Goal: Task Accomplishment & Management: Use online tool/utility

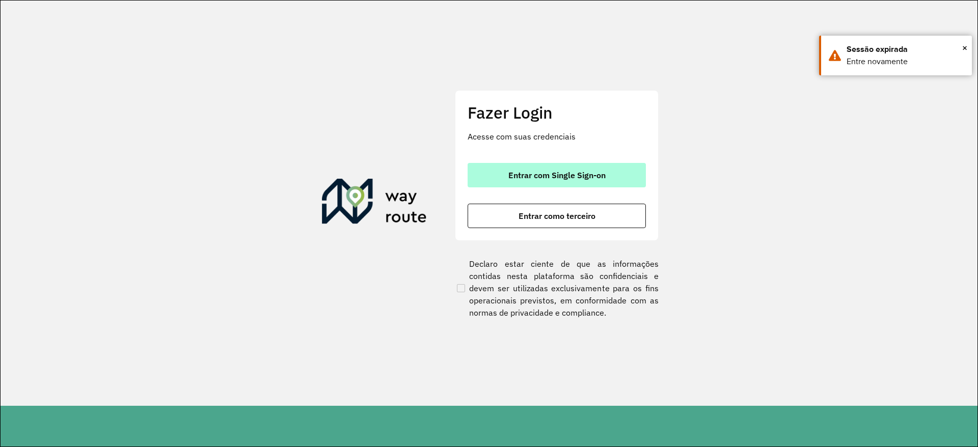
click at [507, 176] on button "Entrar com Single Sign-on" at bounding box center [557, 175] width 178 height 24
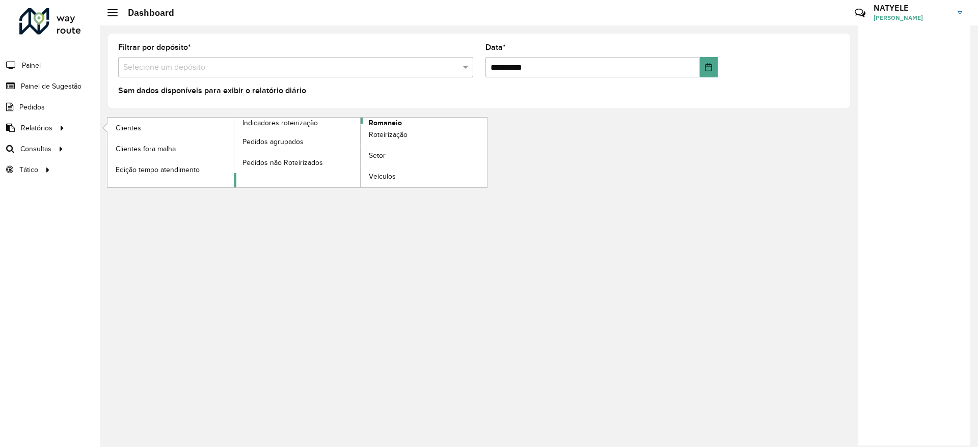
click at [381, 120] on span "Romaneio" at bounding box center [385, 123] width 33 height 11
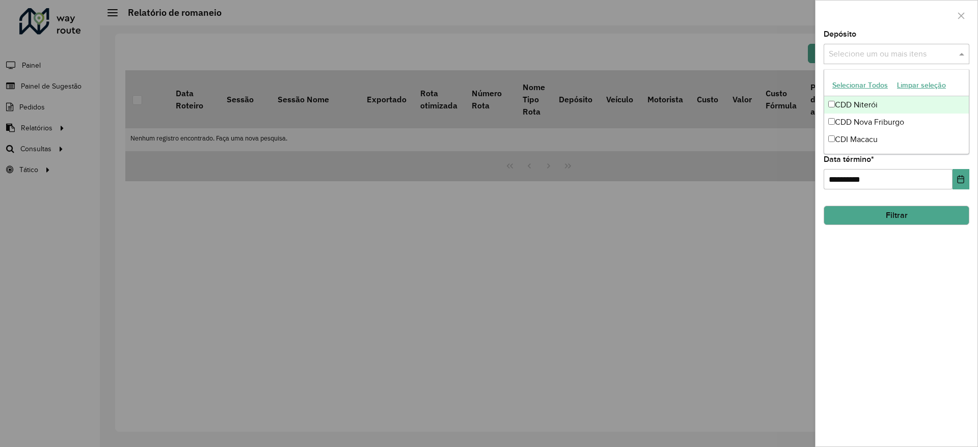
click at [867, 49] on input "text" at bounding box center [892, 54] width 130 height 12
click at [890, 116] on div "CDD Nova Friburgo" at bounding box center [896, 122] width 145 height 17
click at [895, 18] on div at bounding box center [897, 16] width 162 height 30
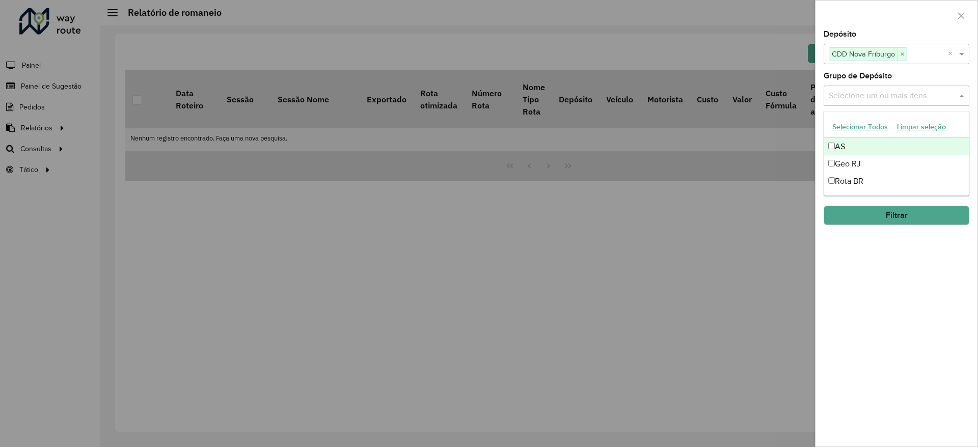
click at [888, 94] on input "text" at bounding box center [892, 96] width 130 height 12
click at [878, 167] on div "Geo RJ" at bounding box center [896, 163] width 145 height 17
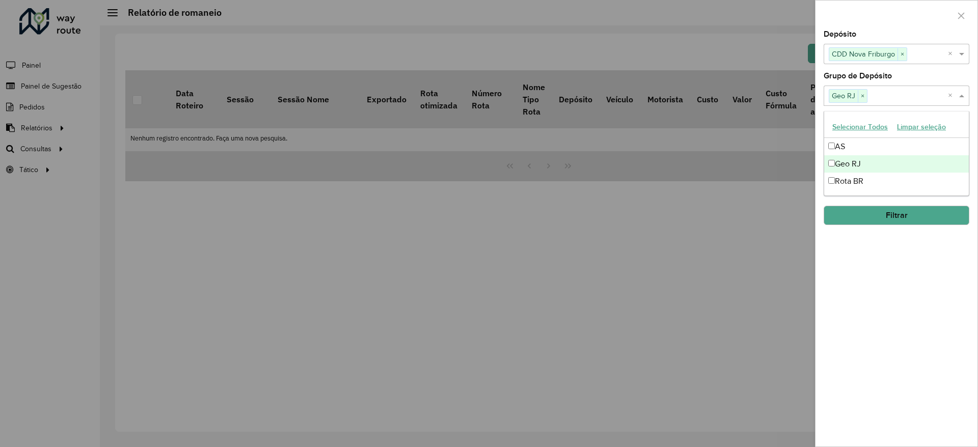
click at [883, 315] on div "**********" at bounding box center [897, 239] width 162 height 416
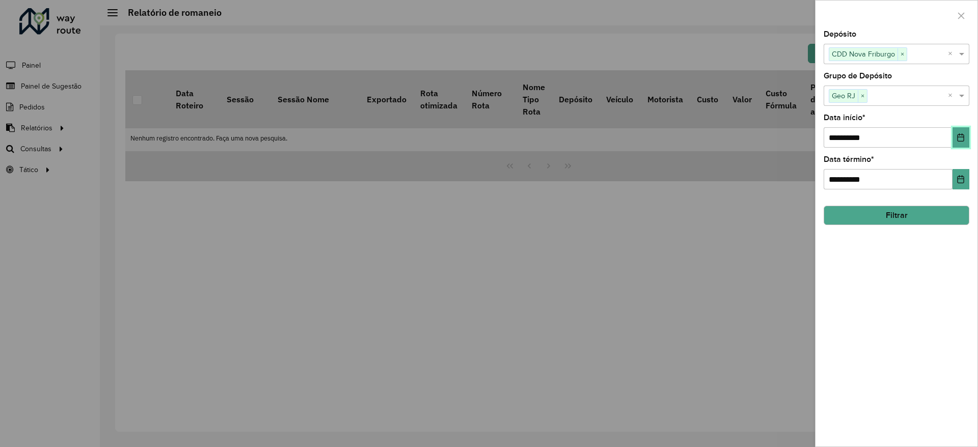
click at [961, 134] on icon "Choose Date" at bounding box center [961, 138] width 8 height 8
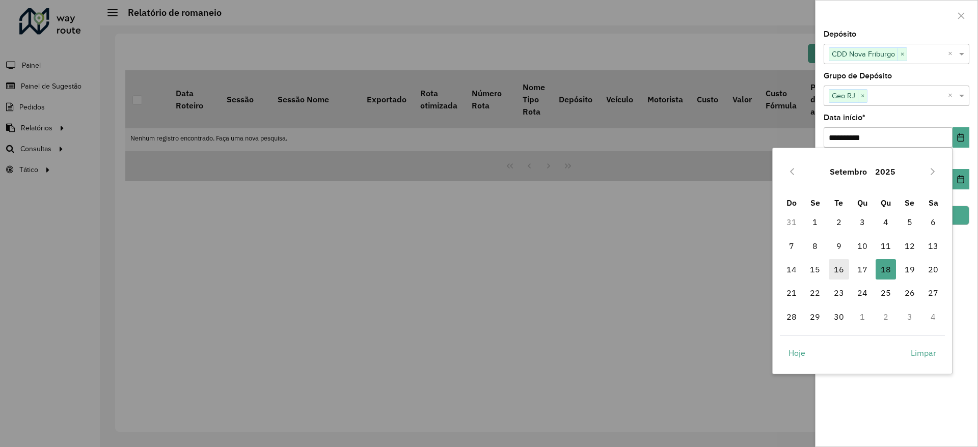
click at [842, 272] on span "16" at bounding box center [839, 269] width 20 height 20
type input "**********"
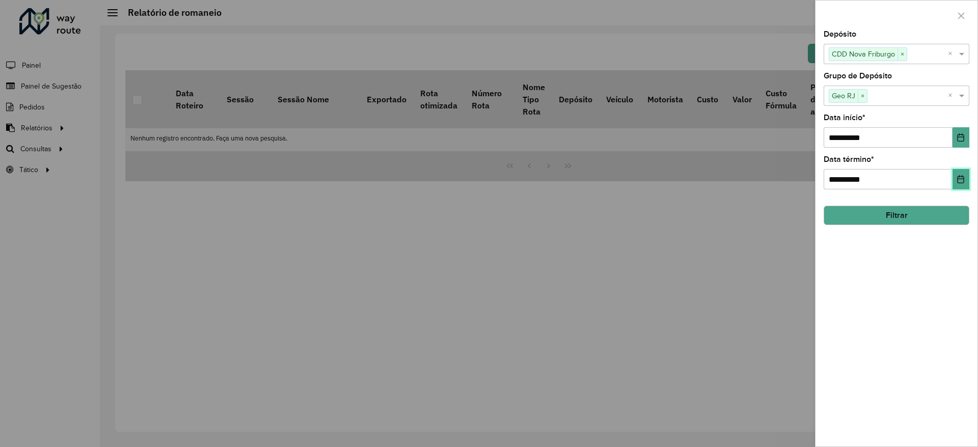
click at [961, 176] on icon "Choose Date" at bounding box center [961, 179] width 8 height 8
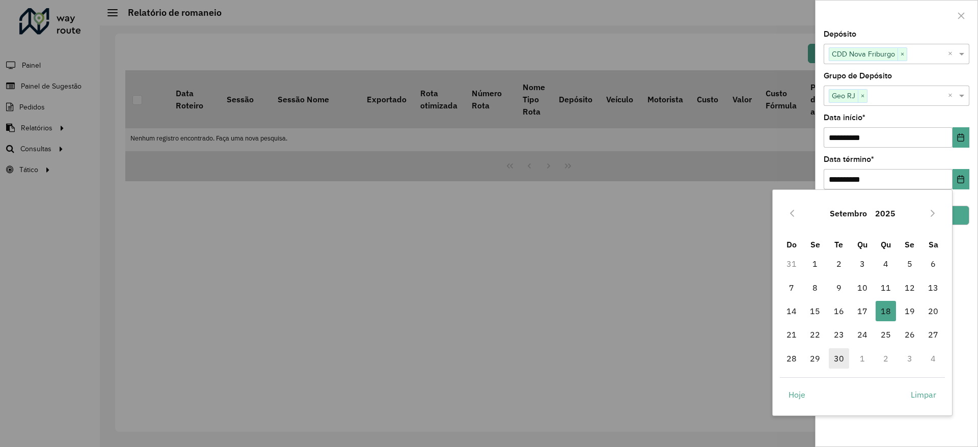
click at [839, 365] on span "30" at bounding box center [839, 359] width 20 height 20
type input "**********"
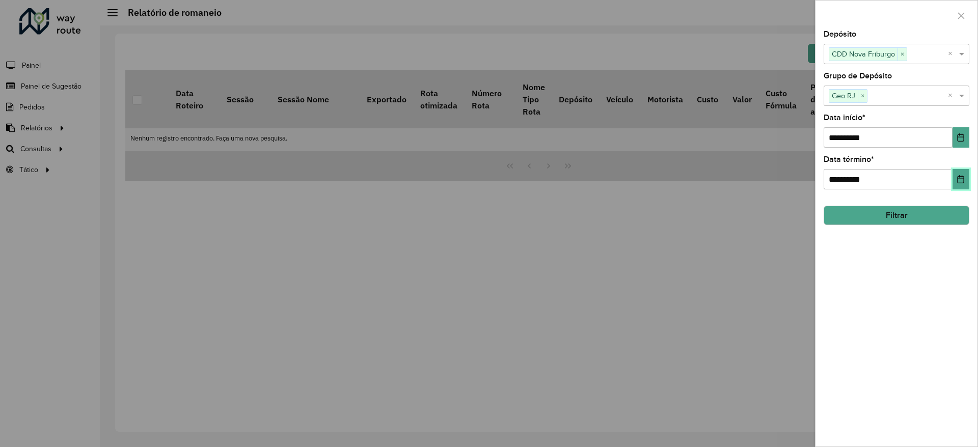
click at [957, 175] on icon "Choose Date" at bounding box center [961, 179] width 8 height 8
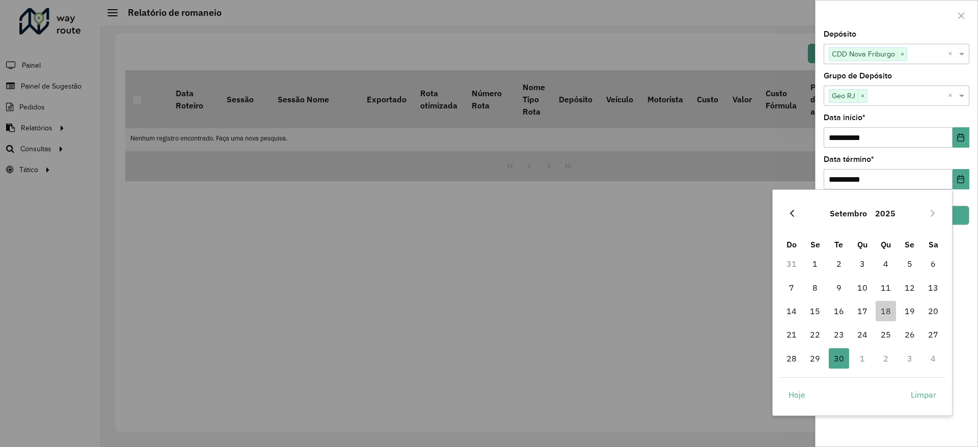
click at [795, 218] on button "Previous Month" at bounding box center [792, 213] width 16 height 16
click at [796, 332] on span "17" at bounding box center [792, 335] width 20 height 20
type input "**********"
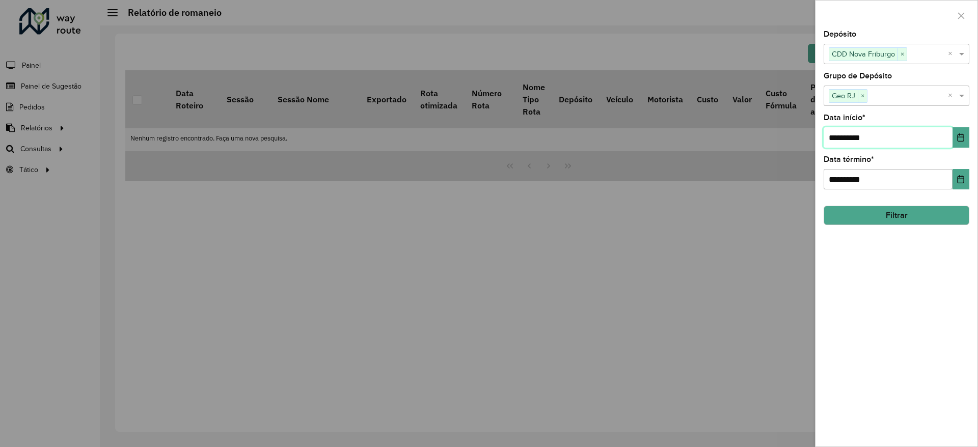
click at [908, 136] on input "**********" at bounding box center [888, 137] width 129 height 20
click at [957, 140] on icon "Choose Date" at bounding box center [961, 138] width 8 height 8
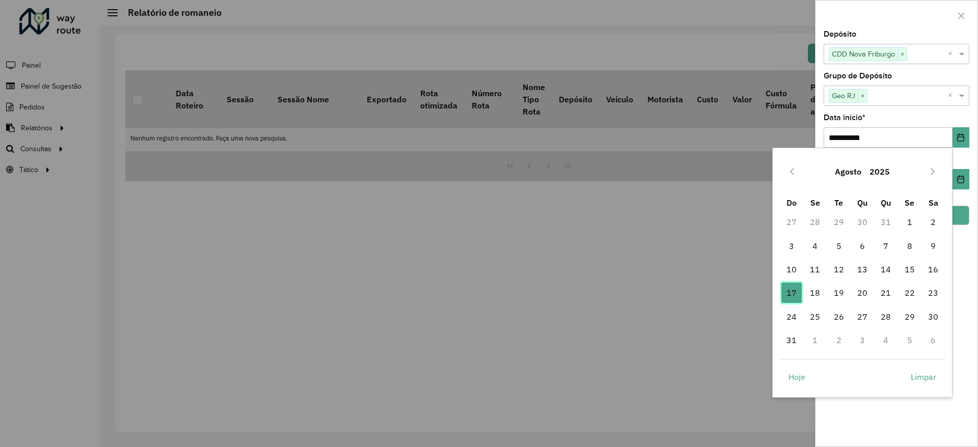
click at [788, 290] on span "17" at bounding box center [792, 293] width 20 height 20
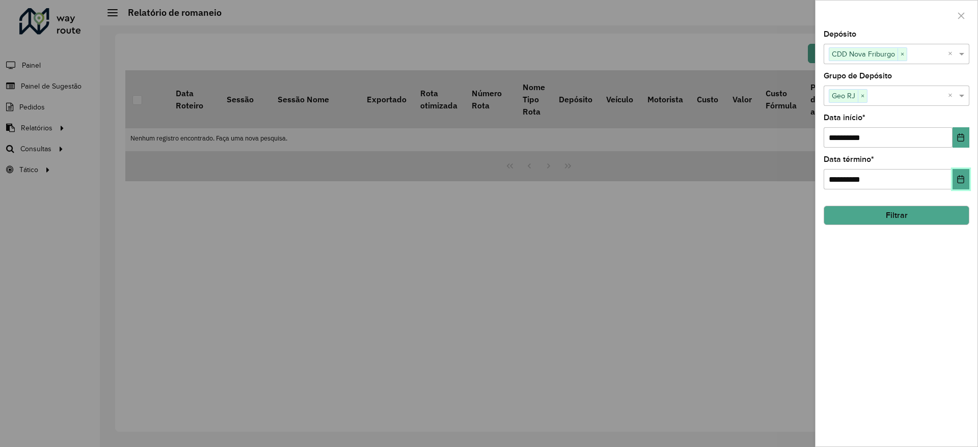
click at [958, 180] on icon "Choose Date" at bounding box center [961, 179] width 7 height 8
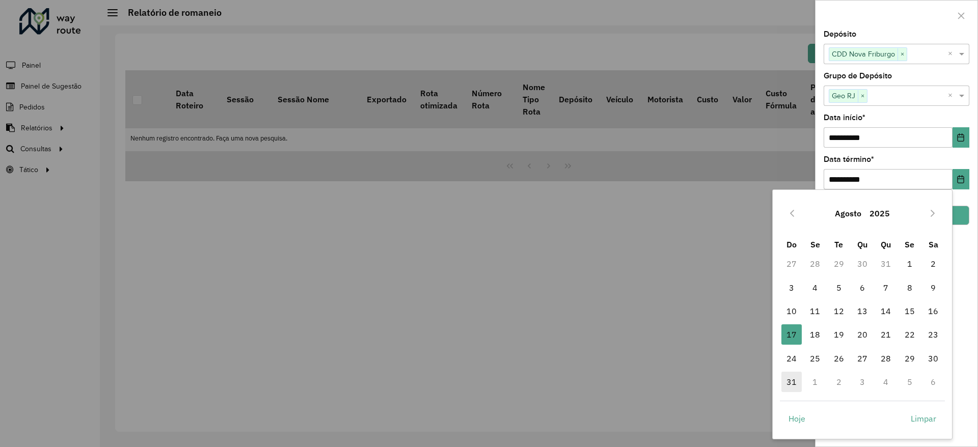
click at [786, 391] on span "31" at bounding box center [792, 382] width 20 height 20
type input "**********"
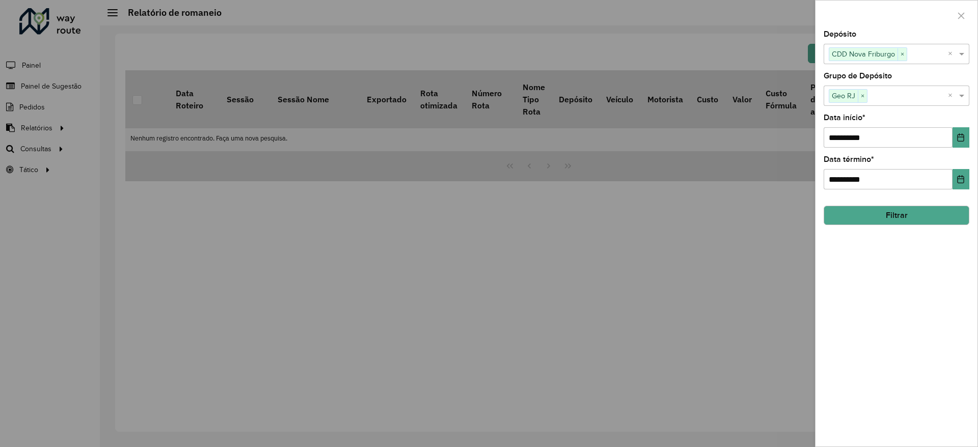
click at [890, 222] on button "Filtrar" at bounding box center [897, 215] width 146 height 19
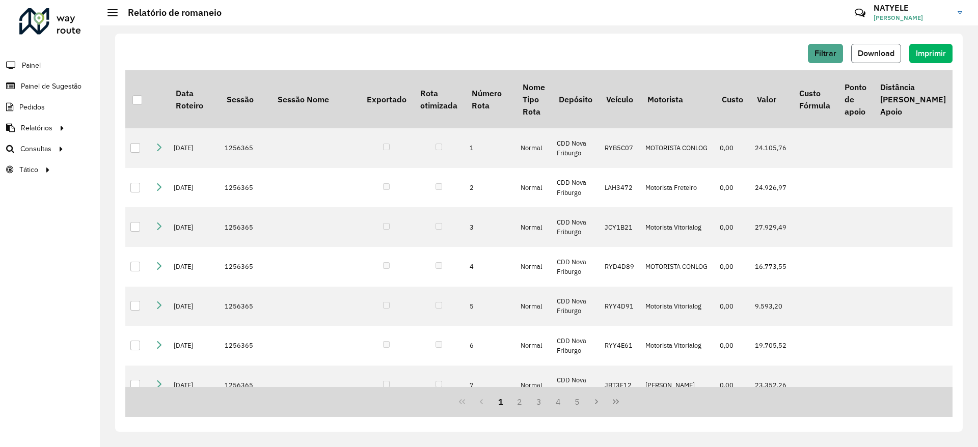
click at [875, 47] on button "Download" at bounding box center [876, 53] width 50 height 19
click at [148, 149] on span "Roteirização" at bounding box center [136, 149] width 41 height 11
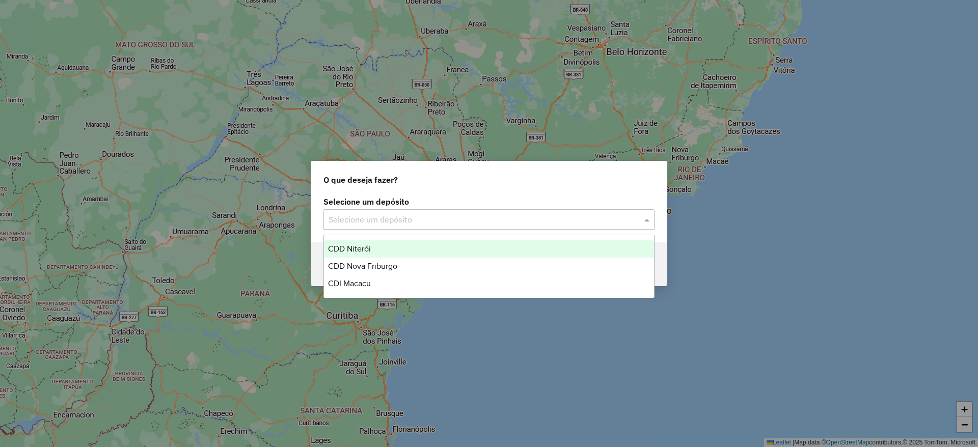
click at [458, 217] on input "text" at bounding box center [479, 220] width 301 height 12
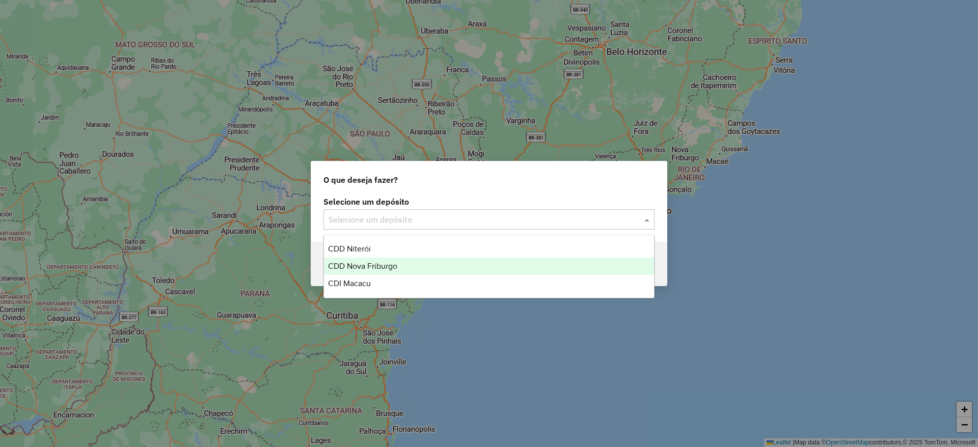
click at [423, 264] on div "CDD Nova Friburgo" at bounding box center [489, 266] width 330 height 17
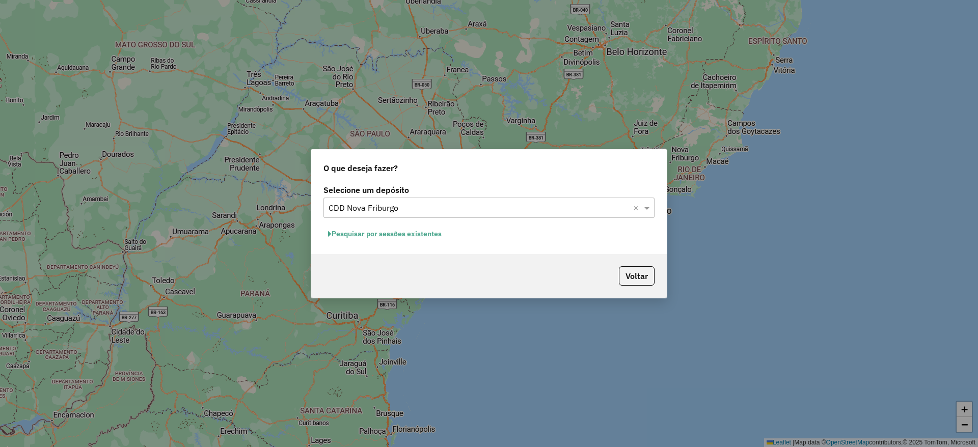
click at [421, 233] on button "Pesquisar por sessões existentes" at bounding box center [385, 234] width 123 height 16
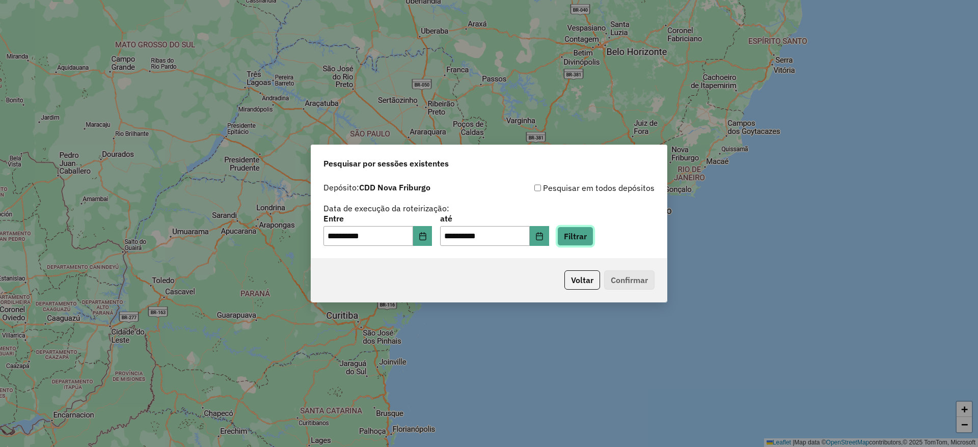
click at [593, 234] on button "Filtrar" at bounding box center [575, 236] width 36 height 19
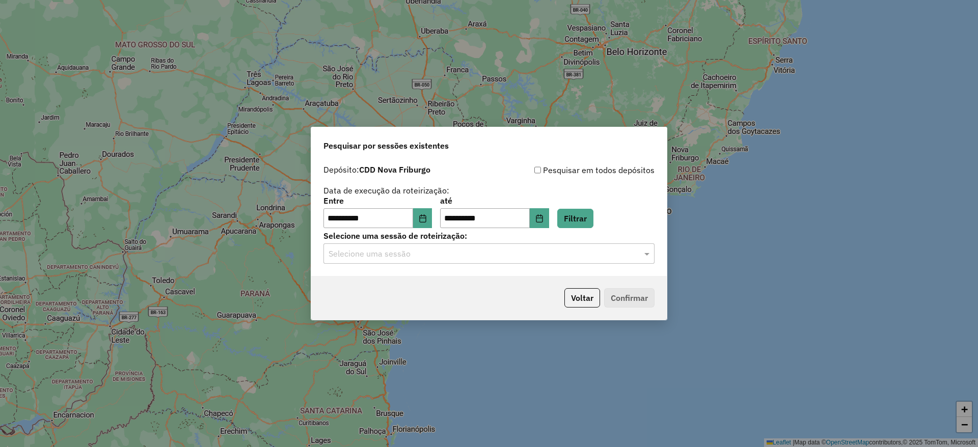
click at [403, 255] on input "text" at bounding box center [479, 254] width 301 height 12
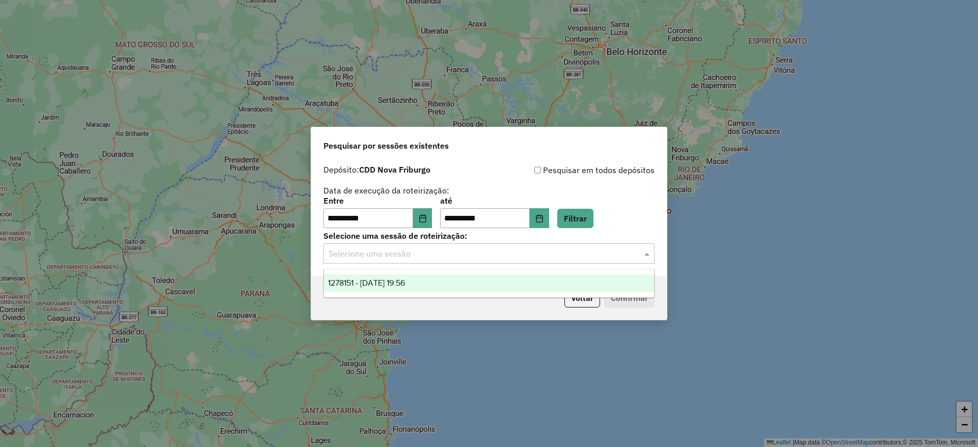
click at [418, 288] on div "1278151 - [DATE] 19:56" at bounding box center [489, 283] width 330 height 17
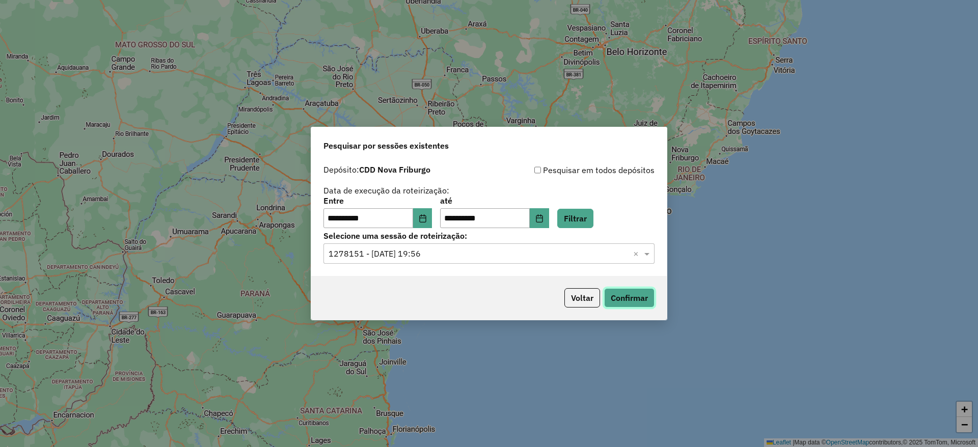
click at [633, 300] on button "Confirmar" at bounding box center [629, 297] width 50 height 19
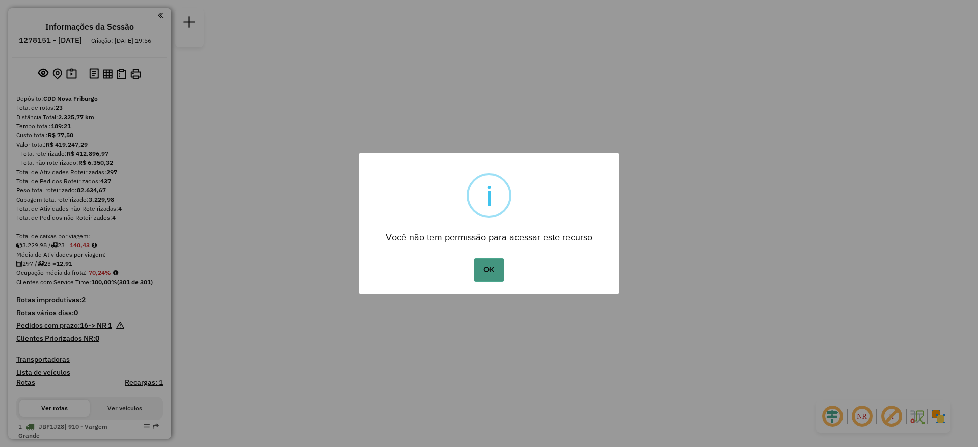
click at [478, 269] on button "OK" at bounding box center [489, 269] width 30 height 23
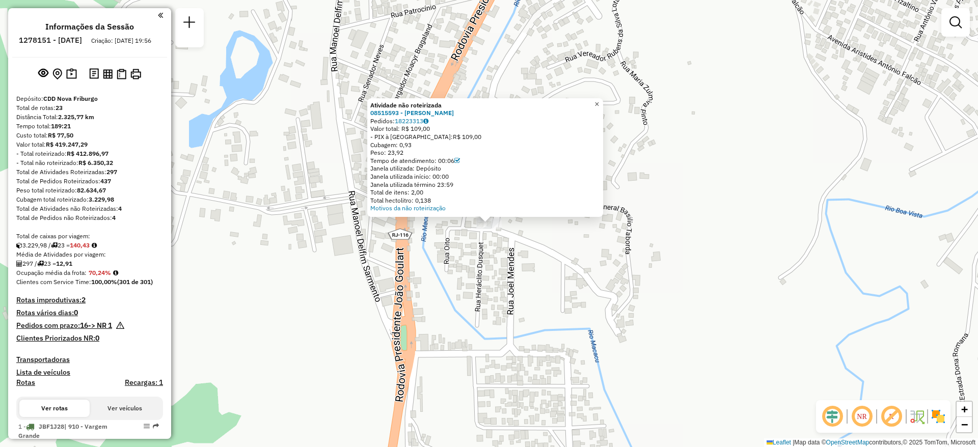
click at [599, 100] on span "×" at bounding box center [597, 104] width 5 height 9
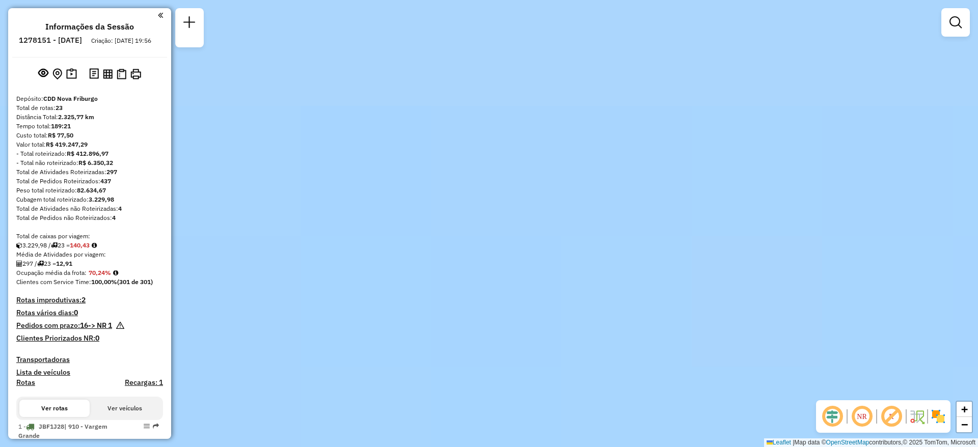
drag, startPoint x: 562, startPoint y: 132, endPoint x: 643, endPoint y: 483, distance: 359.8
click at [643, 447] on html "Aguarde... Pop-up bloqueado! Seu navegador bloqueou automáticamente a abertura …" at bounding box center [489, 223] width 978 height 447
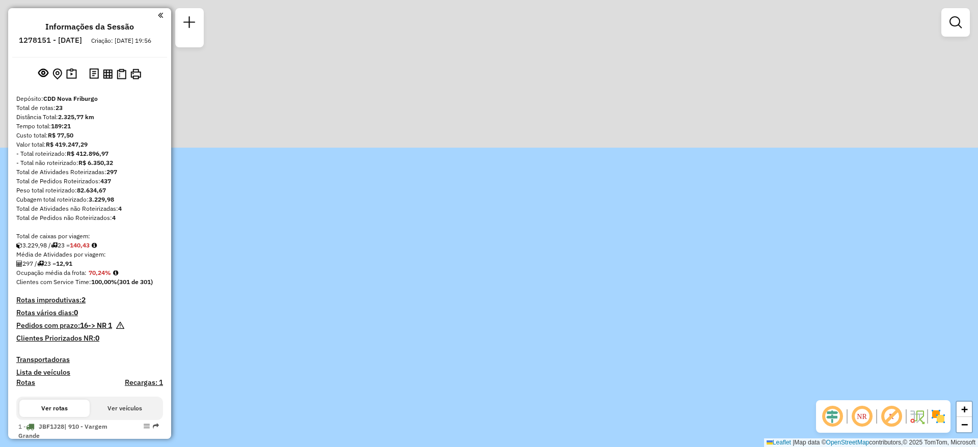
drag, startPoint x: 503, startPoint y: 18, endPoint x: 571, endPoint y: 332, distance: 321.1
click at [571, 333] on div "Janela de atendimento Grade de atendimento Capacidade Transportadoras Veículos …" at bounding box center [489, 223] width 978 height 447
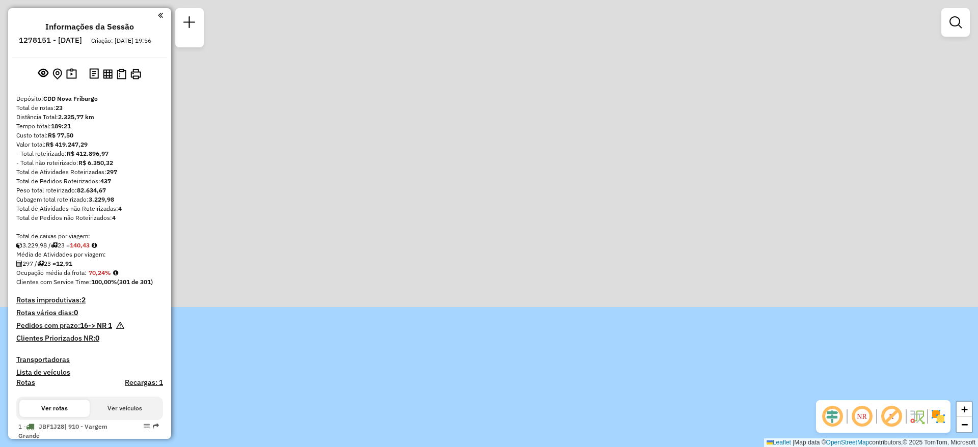
drag, startPoint x: 572, startPoint y: 107, endPoint x: 579, endPoint y: 378, distance: 270.7
click at [583, 421] on div "Janela de atendimento Grade de atendimento Capacidade Transportadoras Veículos …" at bounding box center [489, 223] width 978 height 447
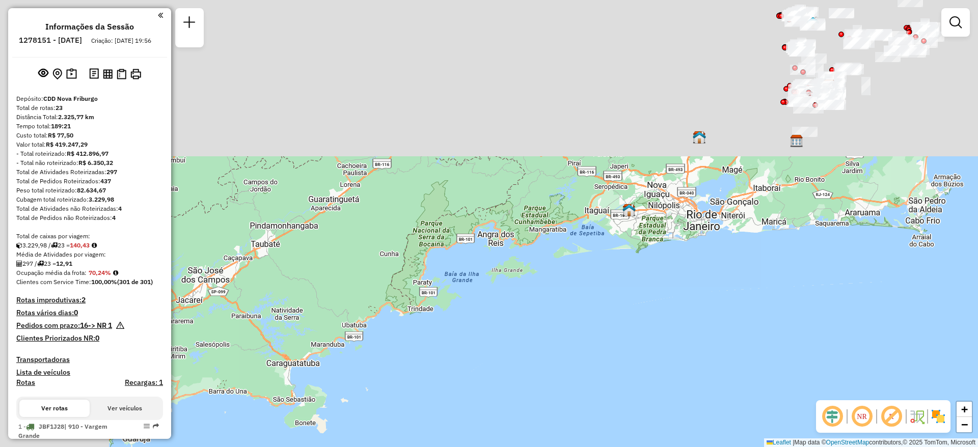
drag, startPoint x: 539, startPoint y: 73, endPoint x: 670, endPoint y: 398, distance: 350.0
click at [671, 399] on div "Janela de atendimento Grade de atendimento Capacidade Transportadoras Veículos …" at bounding box center [489, 223] width 978 height 447
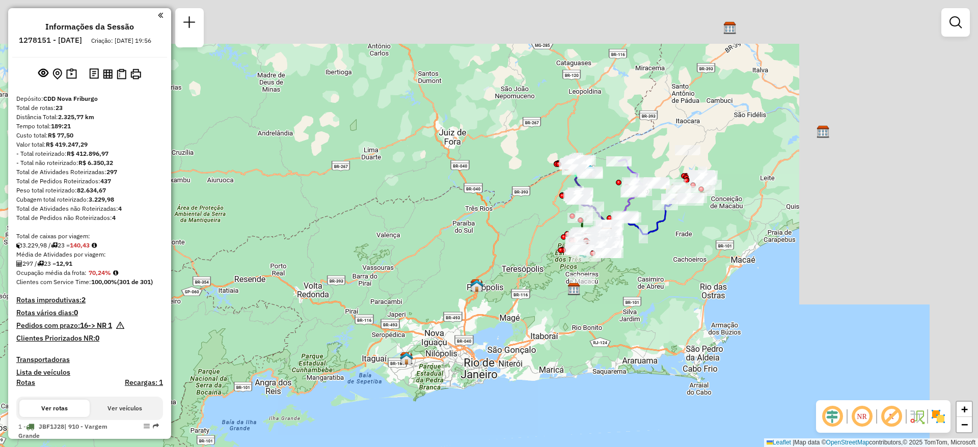
drag, startPoint x: 774, startPoint y: 208, endPoint x: 499, endPoint y: 354, distance: 311.6
click at [499, 354] on div "Janela de atendimento Grade de atendimento Capacidade Transportadoras Veículos …" at bounding box center [489, 223] width 978 height 447
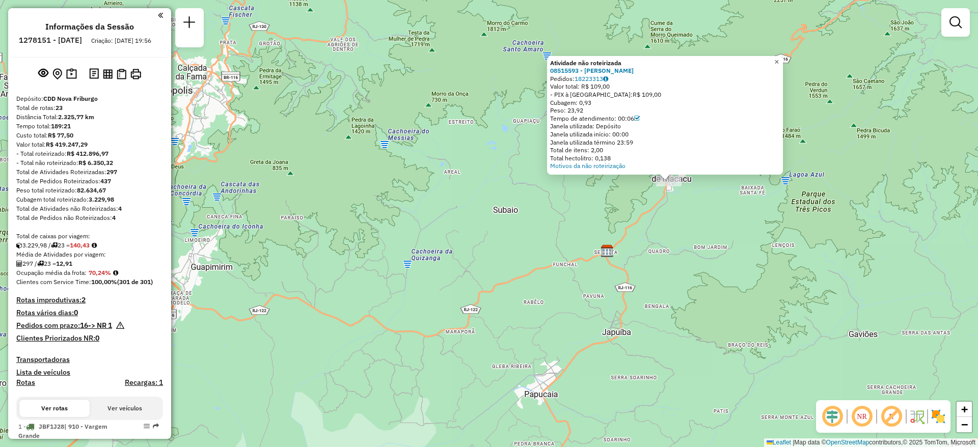
click at [779, 58] on span "×" at bounding box center [777, 62] width 5 height 9
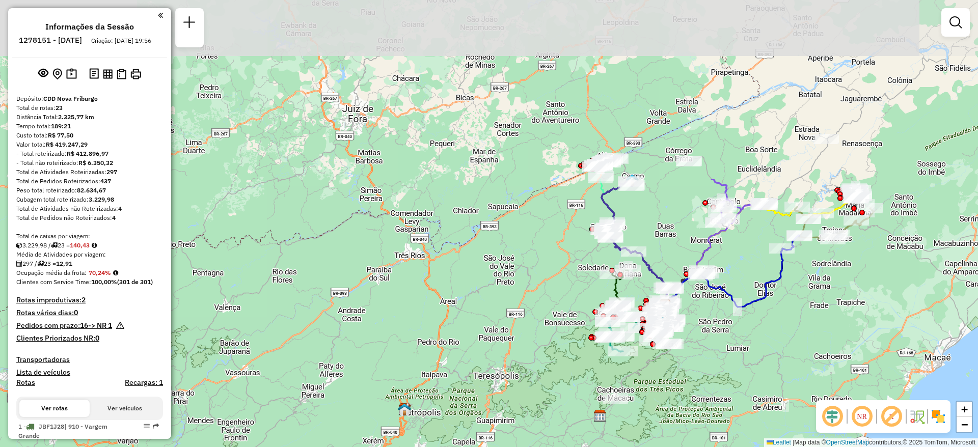
drag, startPoint x: 827, startPoint y: 157, endPoint x: 718, endPoint y: 381, distance: 249.3
click at [718, 381] on div "Janela de atendimento Grade de atendimento Capacidade Transportadoras Veículos …" at bounding box center [489, 223] width 978 height 447
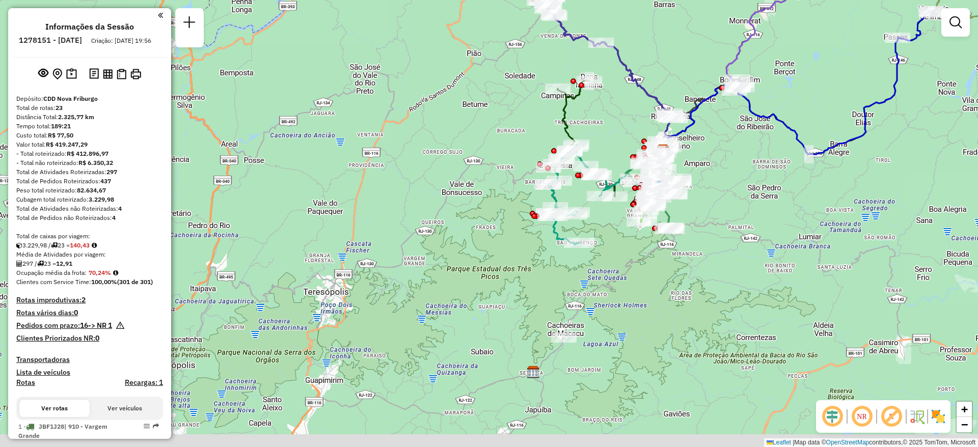
drag, startPoint x: 693, startPoint y: 357, endPoint x: 743, endPoint y: 238, distance: 129.2
click at [743, 238] on div "Janela de atendimento Grade de atendimento Capacidade Transportadoras Veículos …" at bounding box center [489, 223] width 978 height 447
